Goal: Information Seeking & Learning: Learn about a topic

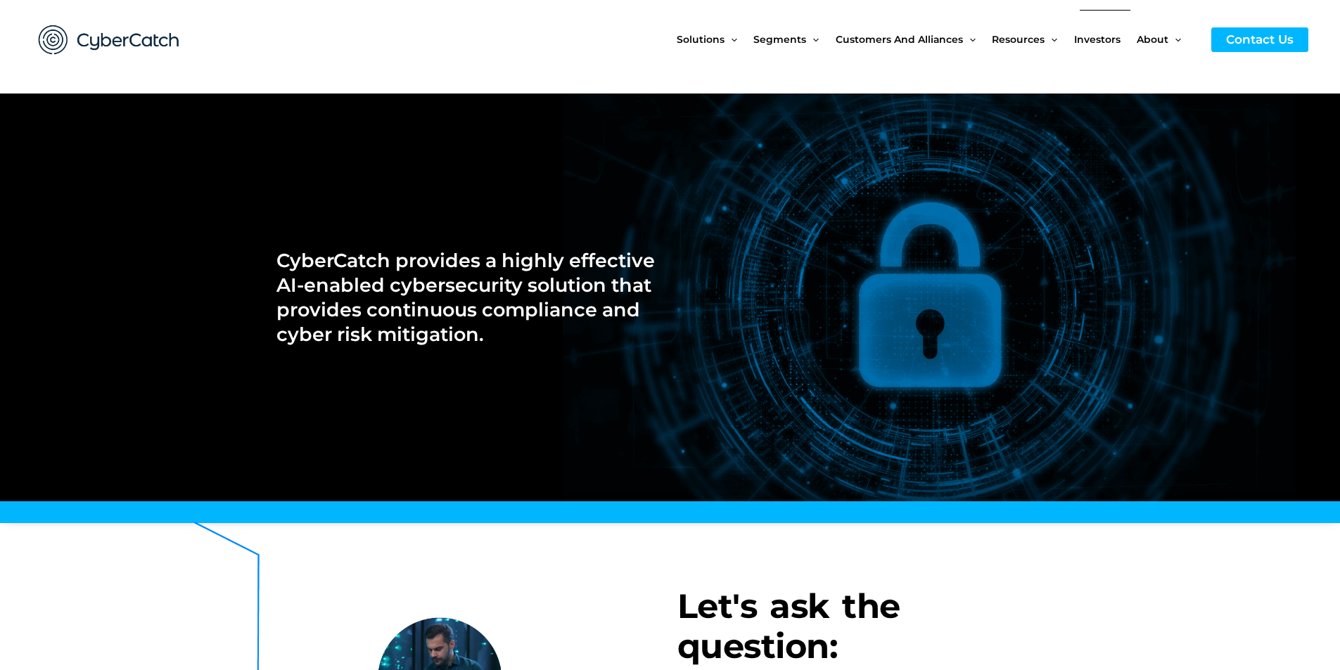
click at [1093, 42] on span "Investors" at bounding box center [1097, 39] width 46 height 59
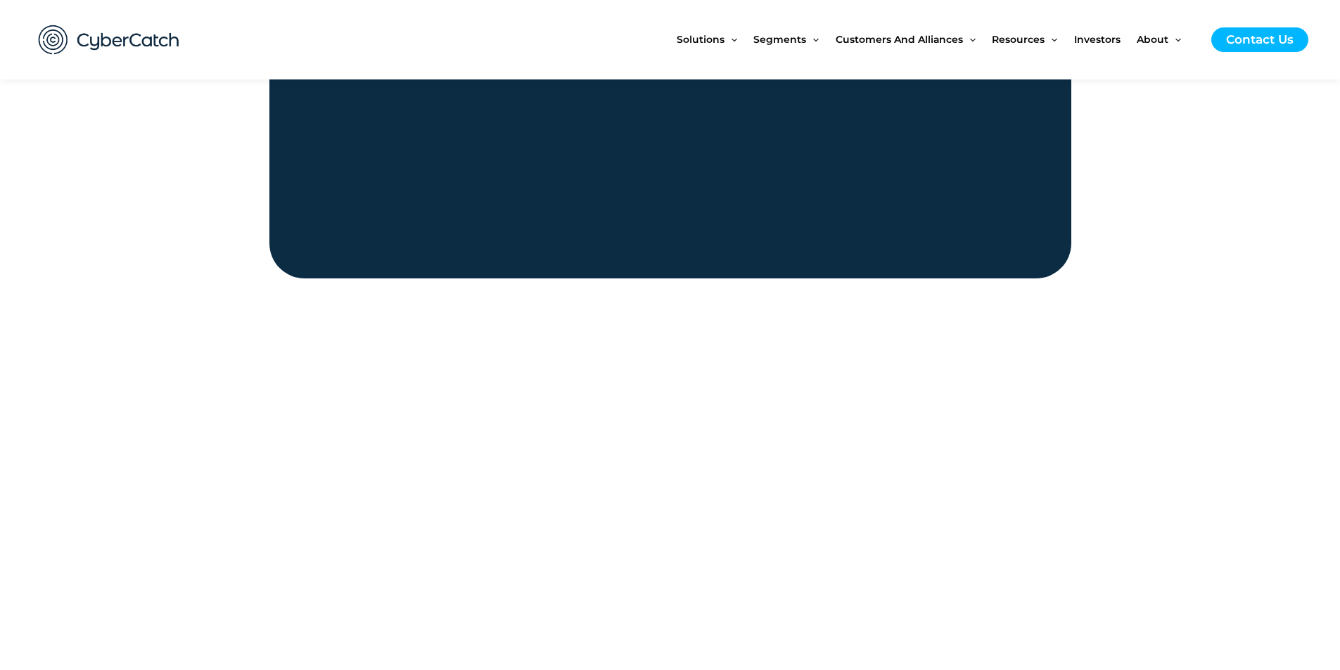
scroll to position [1688, 0]
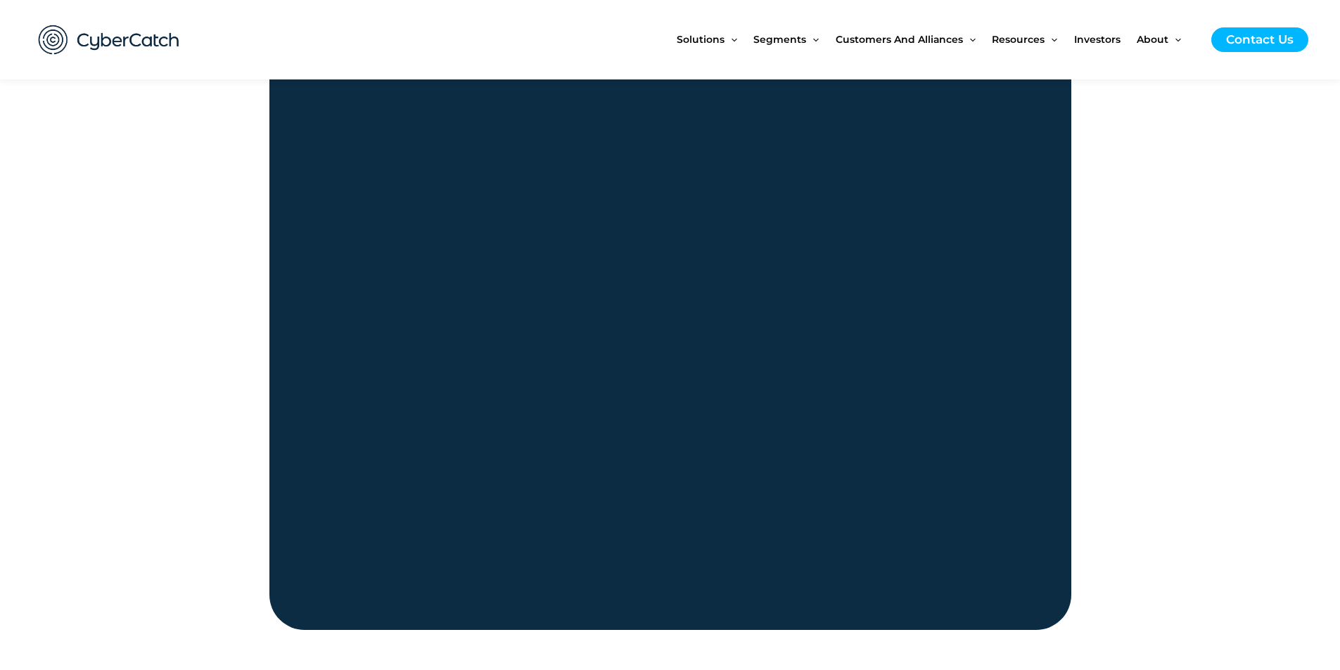
click at [86, 43] on img at bounding box center [109, 40] width 169 height 58
